Goal: Information Seeking & Learning: Learn about a topic

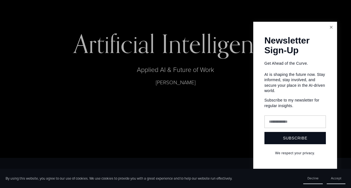
scroll to position [39, 0]
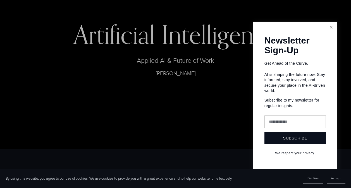
click at [289, 125] on input "text" at bounding box center [294, 122] width 61 height 13
type input "**********"
click at [290, 140] on span "Subscribe" at bounding box center [295, 138] width 24 height 4
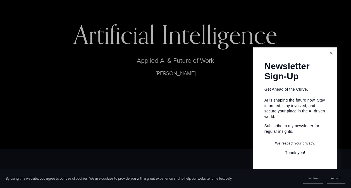
click at [331, 53] on link "Close" at bounding box center [331, 53] width 10 height 10
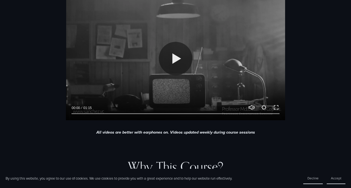
scroll to position [235, 0]
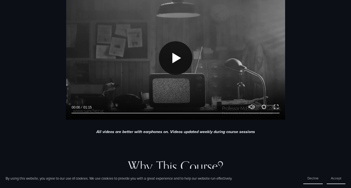
click at [178, 61] on button "Play" at bounding box center [176, 58] width 34 height 34
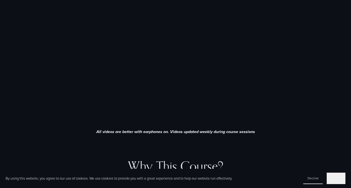
click at [334, 183] on button "Accept" at bounding box center [336, 178] width 19 height 11
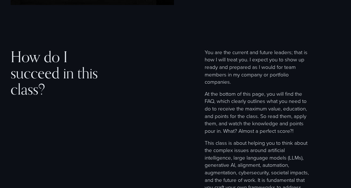
scroll to position [1445, 0]
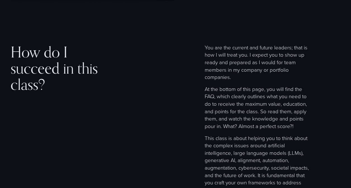
type input "***"
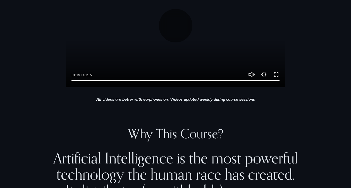
scroll to position [0, 0]
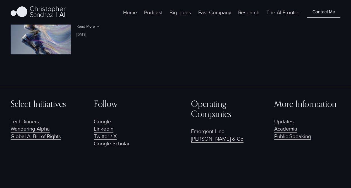
scroll to position [931, 0]
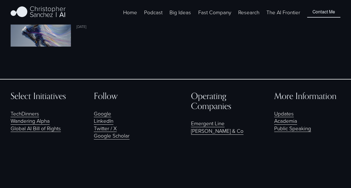
click at [304, 132] on link "Public Speaking" at bounding box center [292, 129] width 37 height 8
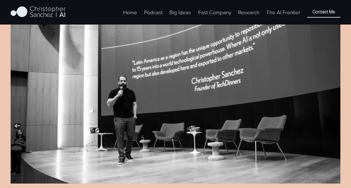
scroll to position [847, 0]
